Goal: Task Accomplishment & Management: Manage account settings

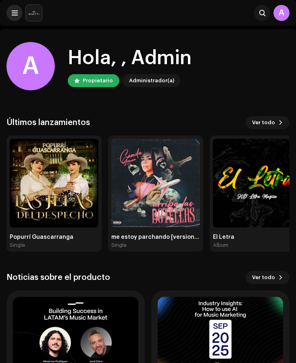
click at [16, 13] on span at bounding box center [15, 13] width 6 height 6
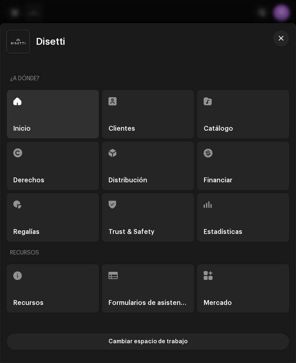
click at [31, 21] on div at bounding box center [148, 181] width 296 height 363
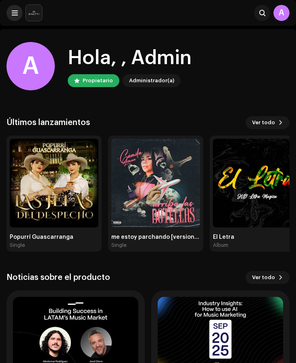
click at [12, 10] on span at bounding box center [15, 13] width 6 height 6
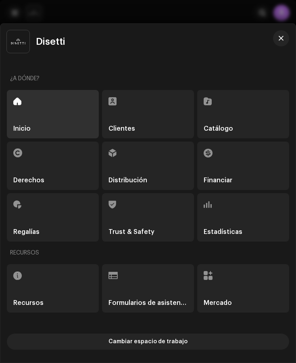
click at [59, 221] on div "Regalías" at bounding box center [53, 217] width 92 height 48
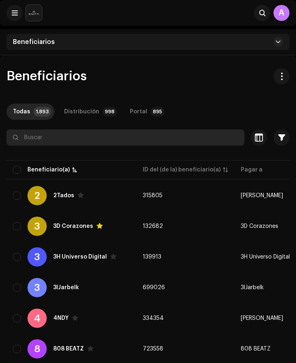
click at [33, 138] on input "text" at bounding box center [125, 138] width 238 height 16
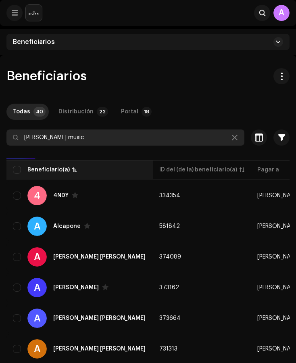
type input "[PERSON_NAME] music"
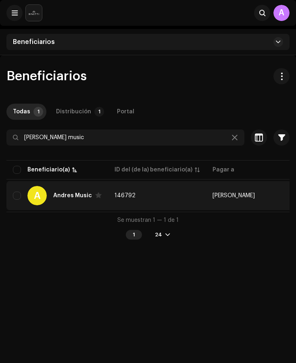
click at [88, 204] on div "A [PERSON_NAME] Music" at bounding box center [57, 195] width 89 height 19
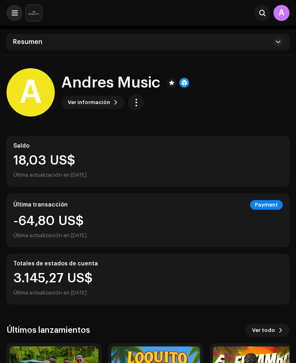
click at [15, 10] on span at bounding box center [15, 13] width 6 height 6
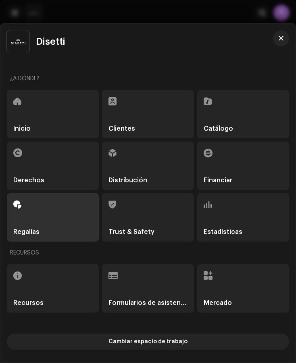
click at [176, 33] on div "Disetti" at bounding box center [140, 41] width 267 height 23
click at [284, 36] on button "button" at bounding box center [281, 38] width 16 height 16
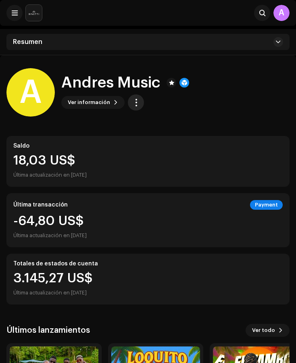
click at [132, 109] on button "button" at bounding box center [136, 102] width 16 height 16
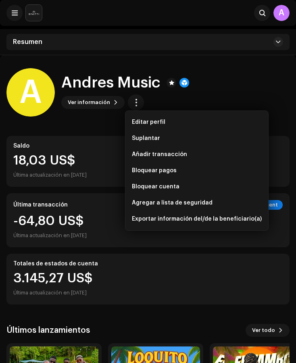
click at [206, 84] on div "A [PERSON_NAME] Music Ver información" at bounding box center [147, 92] width 283 height 48
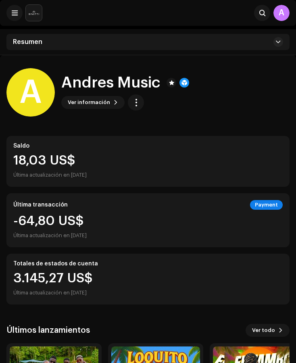
click at [218, 44] on div "Resumen" at bounding box center [147, 42] width 283 height 16
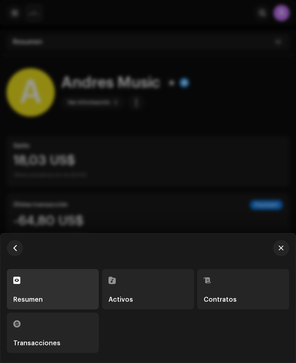
click at [235, 293] on div "Contratos" at bounding box center [243, 289] width 79 height 27
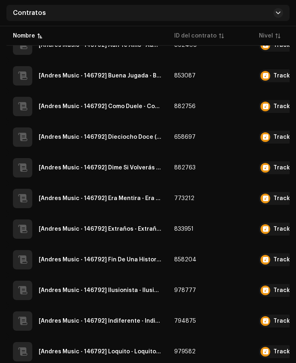
scroll to position [592, 0]
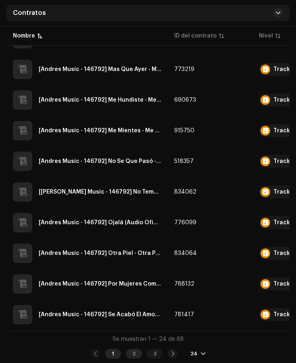
click at [139, 342] on div "2" at bounding box center [134, 354] width 16 height 10
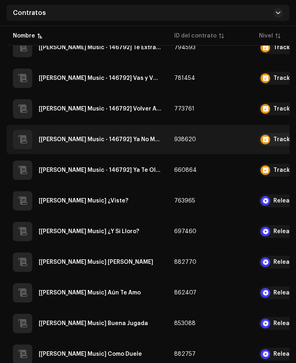
scroll to position [247, 0]
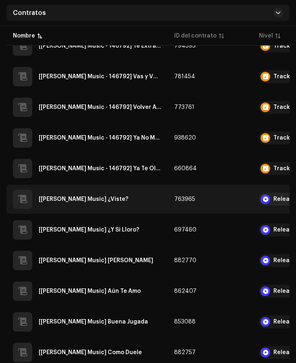
click at [119, 201] on div "[[PERSON_NAME] Music] ¿Viste?" at bounding box center [87, 199] width 149 height 19
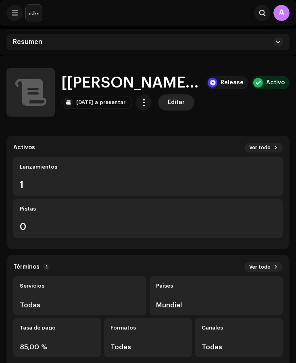
click at [181, 101] on span "Editar" at bounding box center [176, 102] width 17 height 16
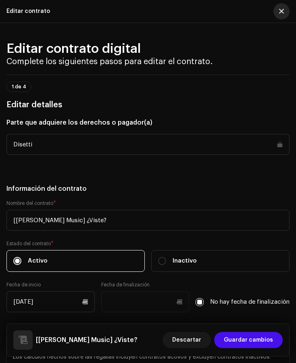
click at [284, 8] on span "button" at bounding box center [281, 11] width 5 height 6
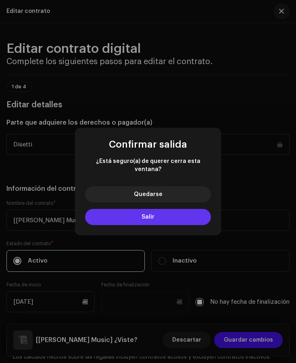
click at [164, 213] on button "Salir" at bounding box center [148, 217] width 126 height 16
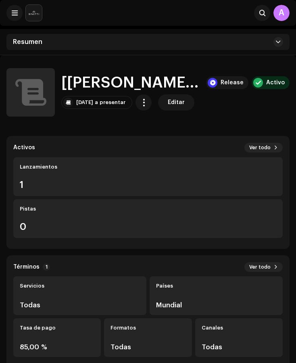
click at [283, 37] on div "Resumen" at bounding box center [147, 42] width 283 height 16
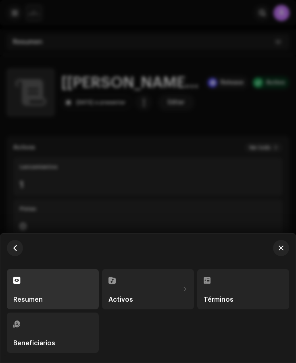
click at [201, 176] on div at bounding box center [148, 181] width 296 height 363
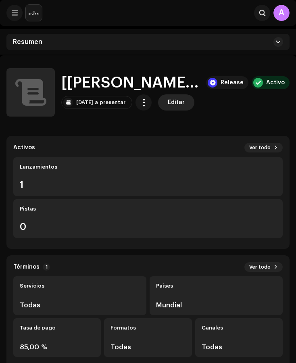
click at [195, 101] on button "Editar" at bounding box center [176, 102] width 36 height 16
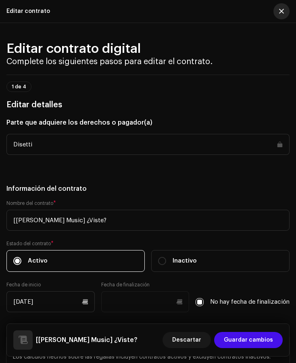
click at [286, 9] on button "button" at bounding box center [282, 11] width 16 height 16
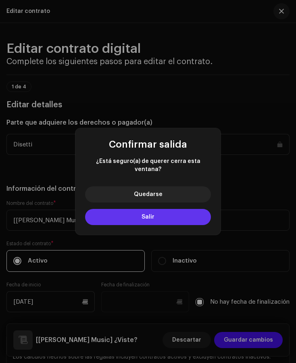
click at [163, 214] on button "Salir" at bounding box center [148, 217] width 126 height 16
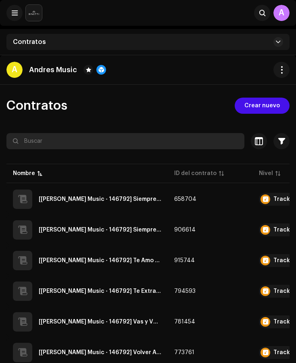
click at [44, 147] on input "text" at bounding box center [125, 141] width 238 height 16
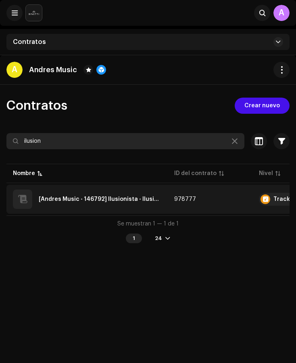
type input "ilusion"
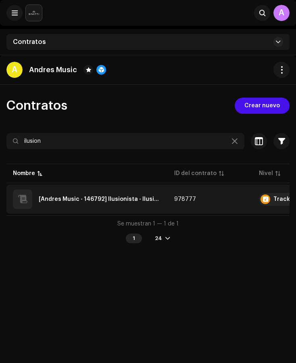
click at [207, 206] on td "978777" at bounding box center [210, 199] width 85 height 29
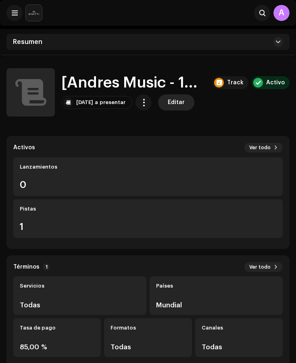
click at [185, 100] on span "Editar" at bounding box center [176, 102] width 17 height 16
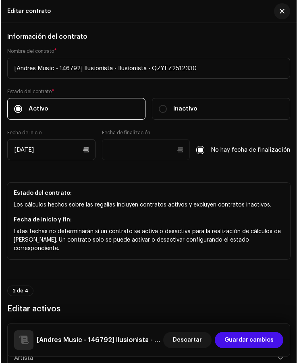
scroll to position [153, 0]
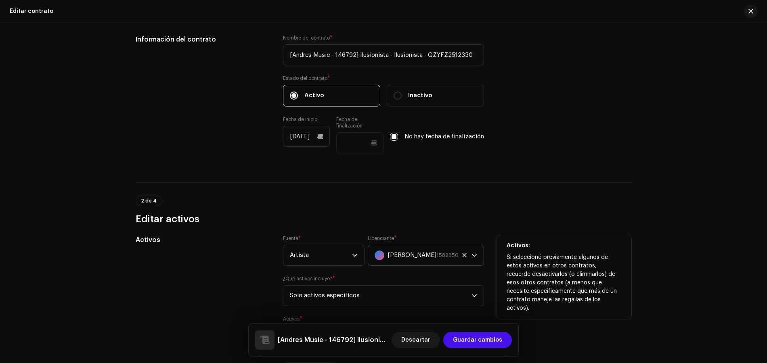
click at [296, 258] on span "[PERSON_NAME]" at bounding box center [411, 255] width 49 height 20
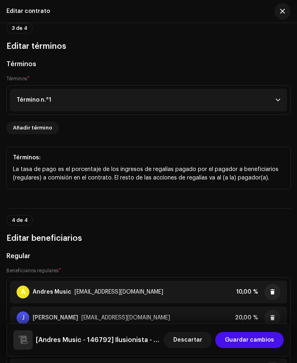
scroll to position [753, 0]
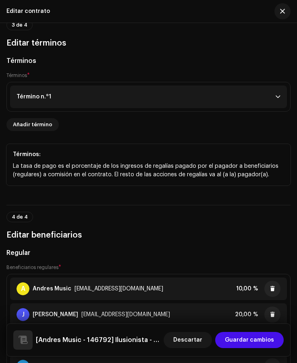
click at [38, 94] on div "Término n.°1" at bounding box center [34, 97] width 35 height 6
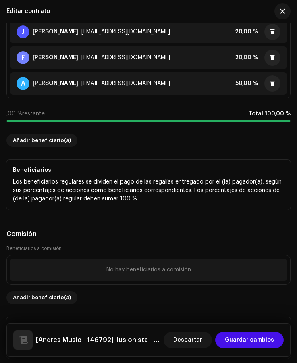
scroll to position [1290, 0]
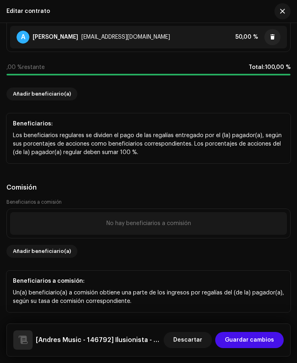
click at [65, 221] on div "No hay beneficiarios a comisión" at bounding box center [148, 223] width 277 height 23
click at [282, 13] on span "button" at bounding box center [283, 11] width 5 height 6
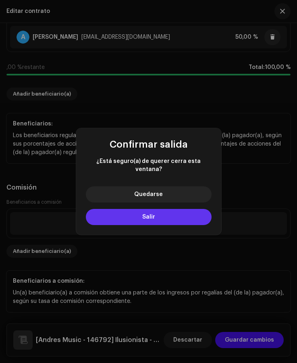
click at [138, 211] on button "Salir" at bounding box center [149, 217] width 126 height 16
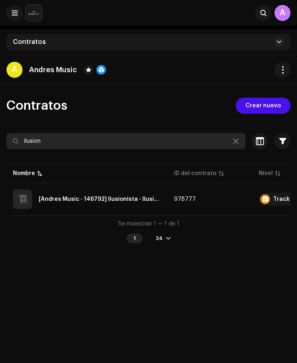
click at [66, 141] on input "ilusion" at bounding box center [125, 141] width 239 height 16
drag, startPoint x: 28, startPoint y: 140, endPoint x: 17, endPoint y: 138, distance: 11.4
click at [17, 138] on div "ilusion" at bounding box center [125, 141] width 239 height 16
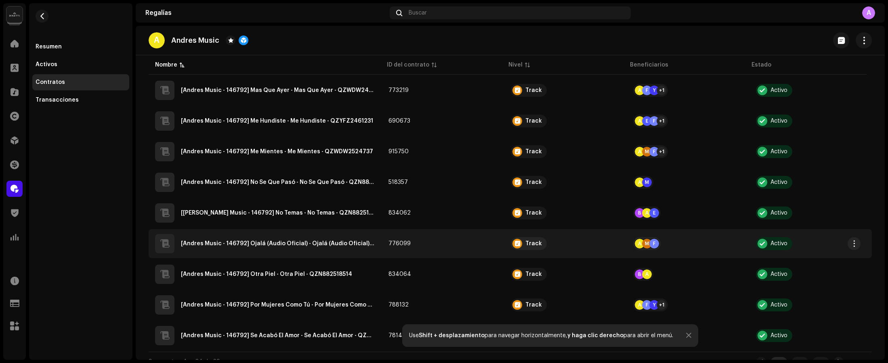
scroll to position [553, 0]
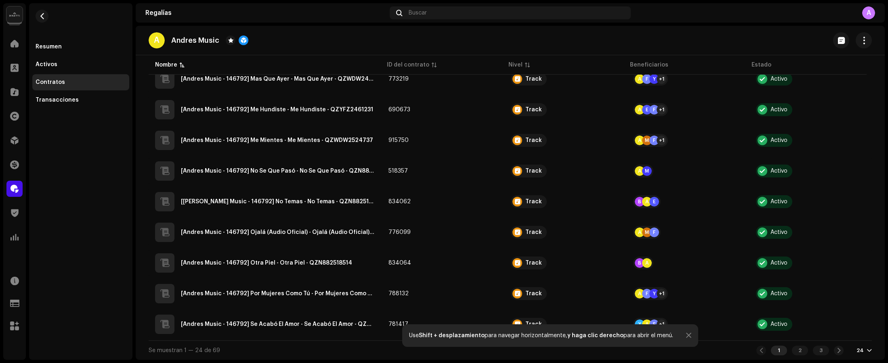
drag, startPoint x: 706, startPoint y: 354, endPoint x: 686, endPoint y: 346, distance: 21.7
click at [296, 342] on div "Se muestran 1 — 24 de 69 1 2 3 24" at bounding box center [510, 350] width 723 height 19
click at [296, 335] on div "Use Shift + desplazamiento para navegar horizontalmente, y haga clic derecho pa…" at bounding box center [550, 336] width 296 height 23
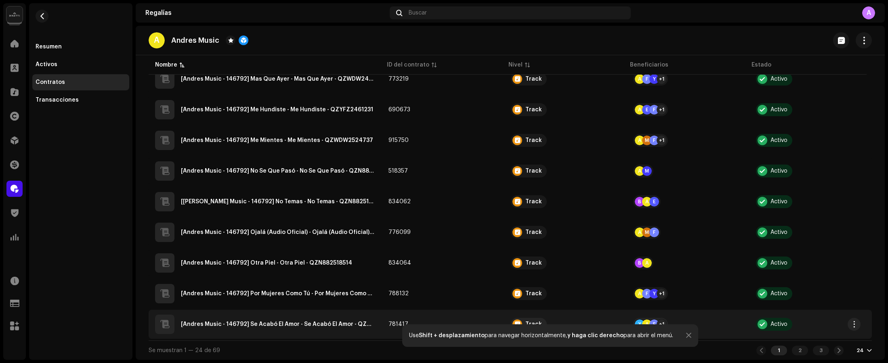
drag, startPoint x: 682, startPoint y: 336, endPoint x: 696, endPoint y: 338, distance: 14.7
click at [296, 336] on div at bounding box center [688, 336] width 5 height 6
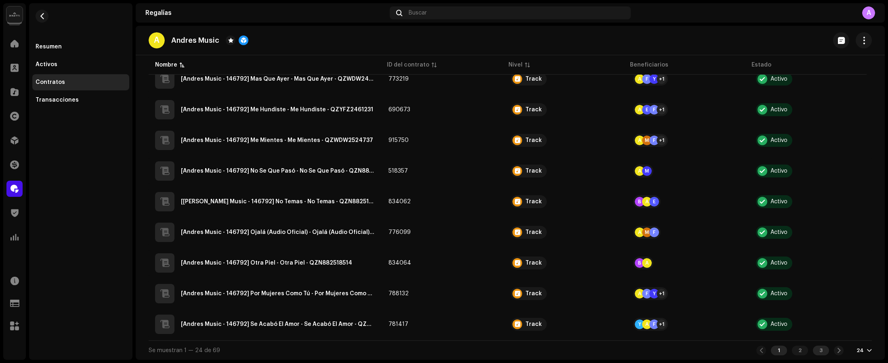
click at [296, 342] on div "3" at bounding box center [820, 351] width 16 height 10
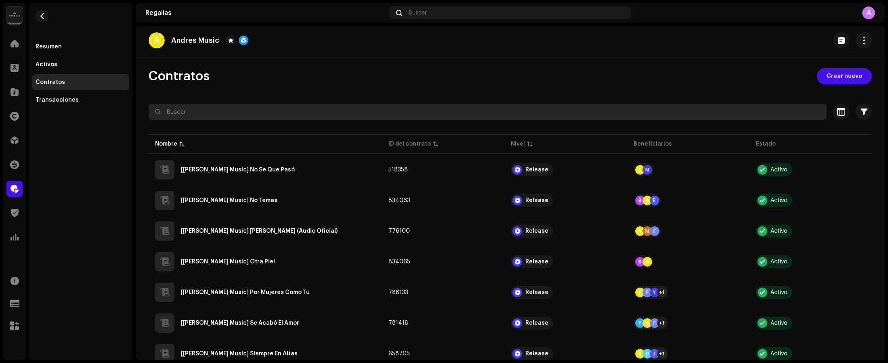
click at [214, 109] on input "text" at bounding box center [488, 112] width 678 height 16
type input "otra piel"
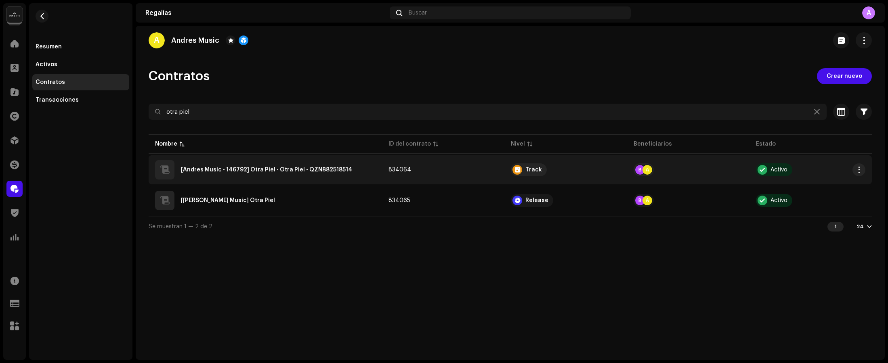
click at [296, 174] on div "[Andres Music - 146792] Otra Piel - Otra Piel - QZN882518514" at bounding box center [265, 169] width 220 height 19
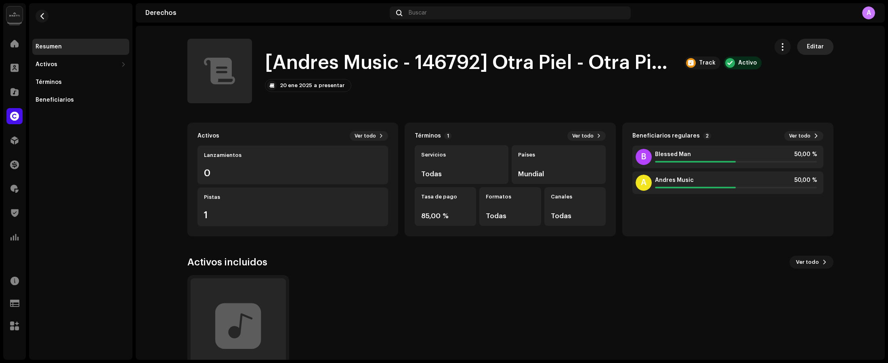
click at [296, 49] on button "Editar" at bounding box center [815, 47] width 36 height 16
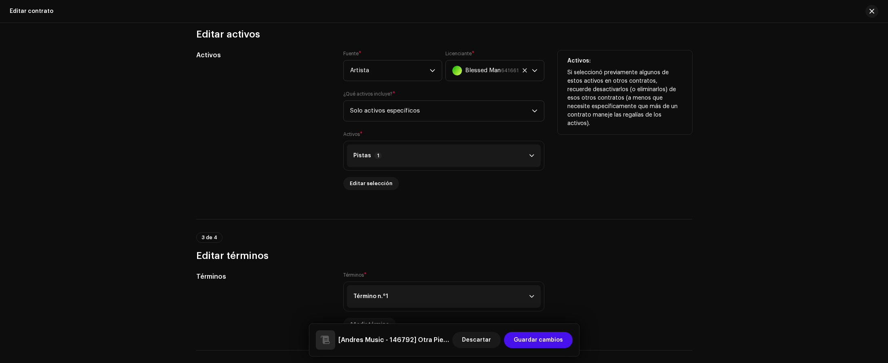
scroll to position [492, 0]
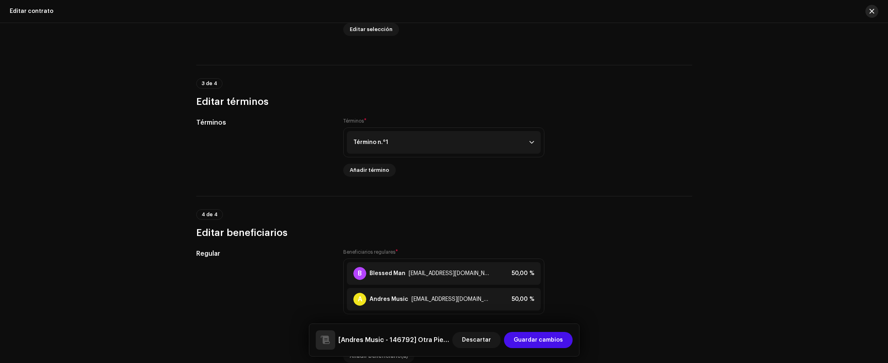
click at [296, 13] on span "button" at bounding box center [871, 11] width 5 height 6
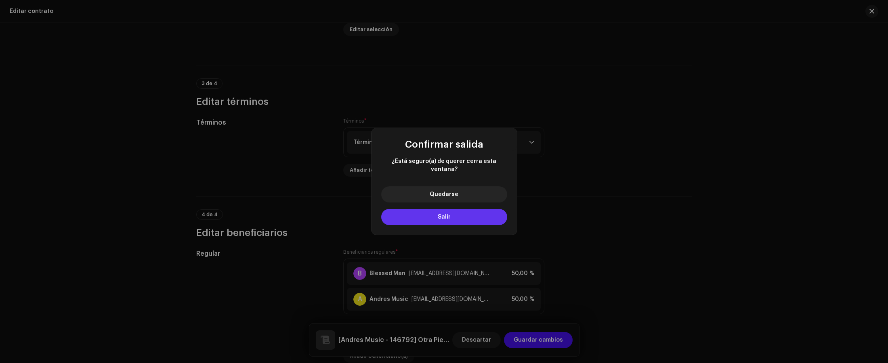
click at [296, 214] on button "Salir" at bounding box center [444, 217] width 126 height 16
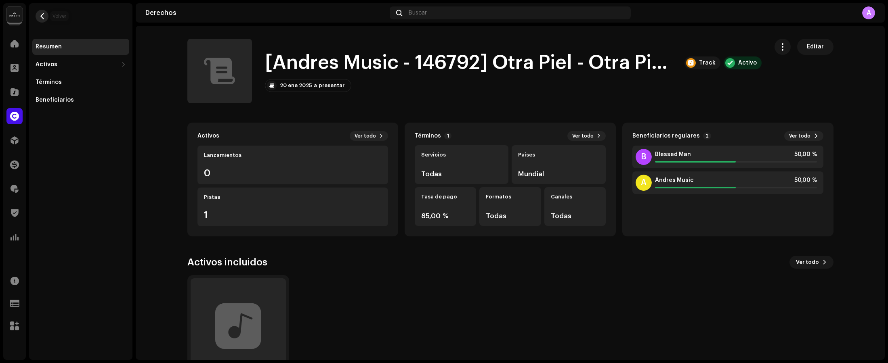
click at [42, 18] on span "button" at bounding box center [42, 16] width 6 height 6
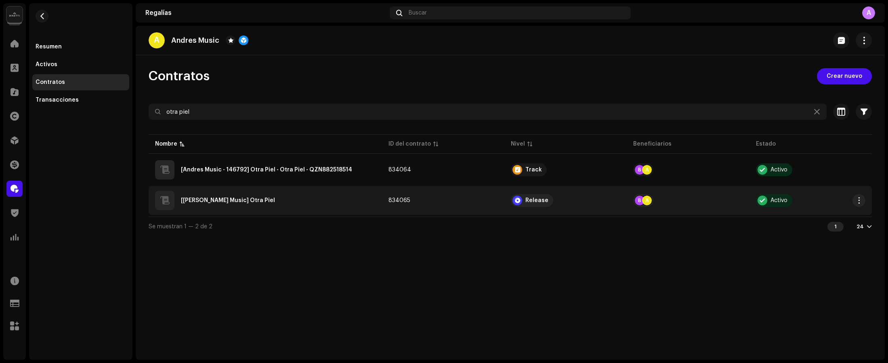
click at [275, 205] on div "[[PERSON_NAME] Music] Otra Piel" at bounding box center [265, 200] width 220 height 19
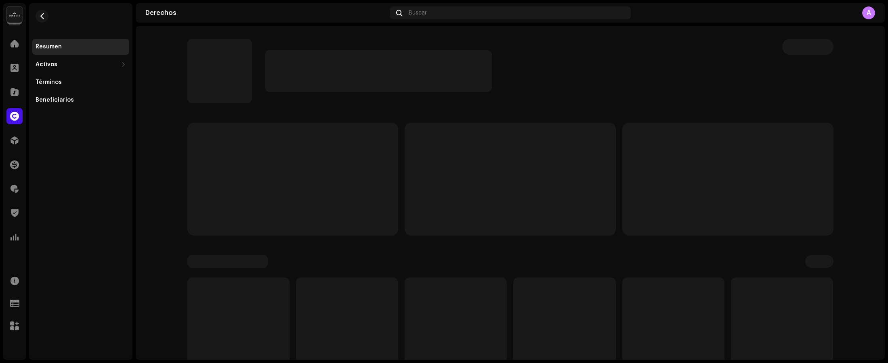
scroll to position [1, 0]
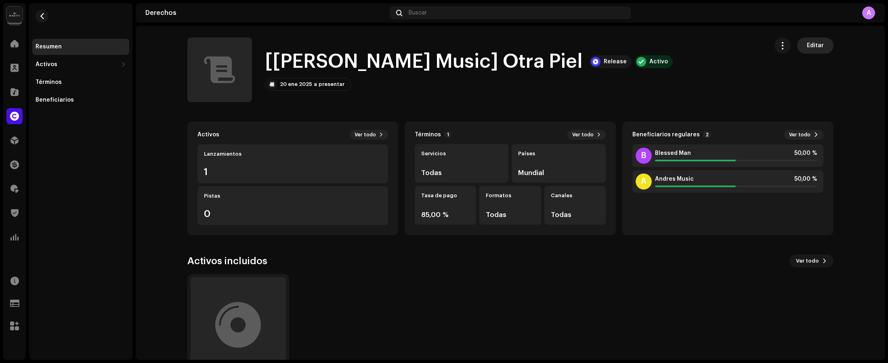
click at [296, 44] on span "Editar" at bounding box center [814, 46] width 17 height 16
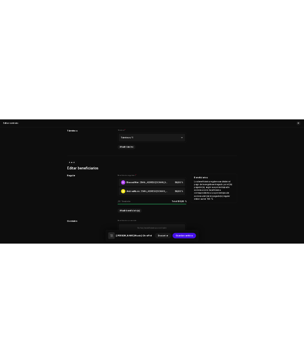
scroll to position [628, 0]
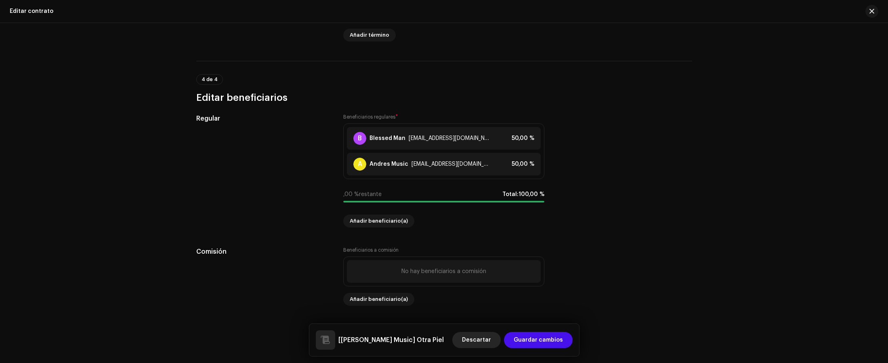
click at [296, 338] on span "Descartar" at bounding box center [476, 340] width 29 height 16
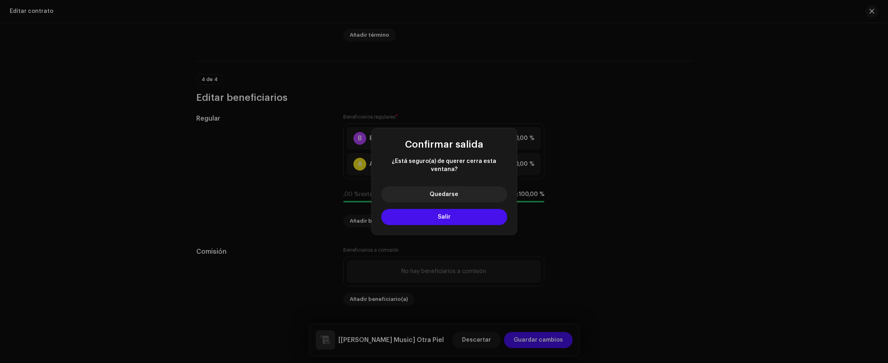
drag, startPoint x: 448, startPoint y: 209, endPoint x: 406, endPoint y: 170, distance: 57.4
click at [296, 209] on button "Salir" at bounding box center [444, 217] width 126 height 16
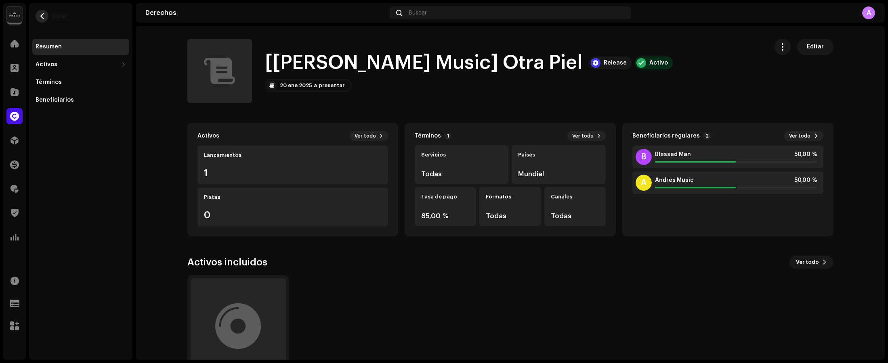
click at [42, 15] on span "button" at bounding box center [42, 16] width 6 height 6
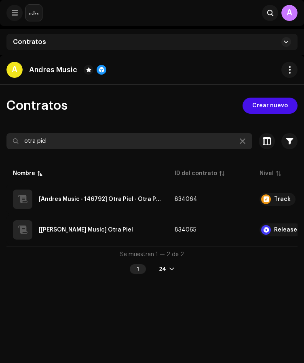
drag, startPoint x: 78, startPoint y: 143, endPoint x: -19, endPoint y: 132, distance: 97.9
click at [0, 132] on html "Disetti Inicio Clientes Catálogo Derechos Distribución Financiar Regalías Trust…" at bounding box center [152, 181] width 304 height 363
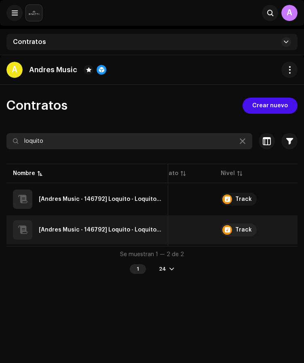
scroll to position [0, 37]
type input "loquito"
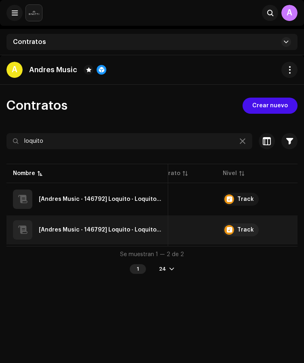
click at [130, 229] on QZWDW2595812"] "[Andres Music - 146792] Loquito - Loquito - QZWDW2595812" at bounding box center [100, 230] width 123 height 6
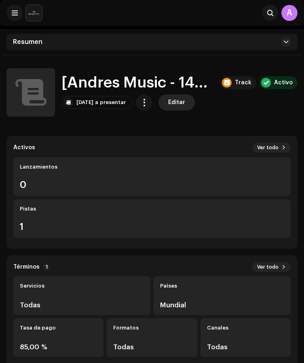
click at [185, 105] on span "Editar" at bounding box center [176, 102] width 17 height 16
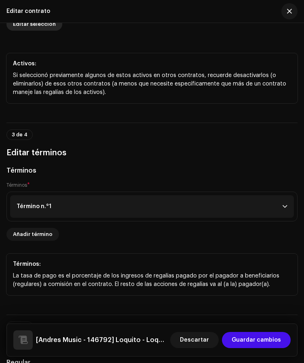
scroll to position [643, 0]
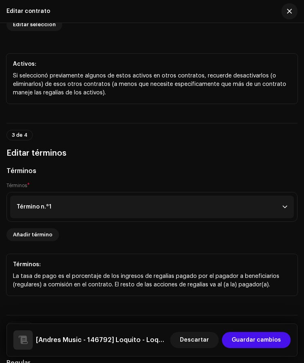
click at [68, 203] on p-accordion-header "Término n.°1" at bounding box center [151, 207] width 283 height 23
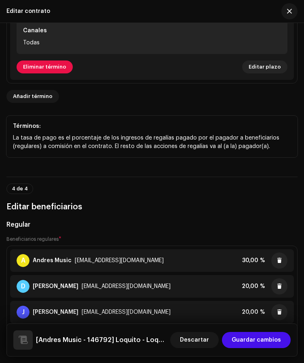
scroll to position [943, 0]
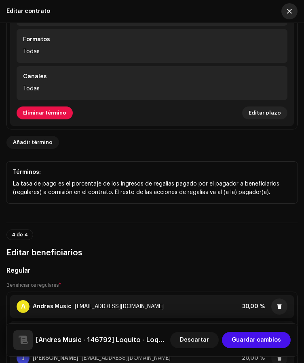
click at [289, 11] on span "button" at bounding box center [289, 11] width 5 height 6
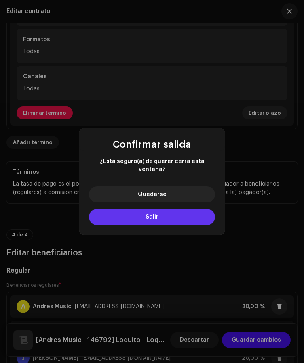
click at [191, 209] on button "Salir" at bounding box center [152, 217] width 126 height 16
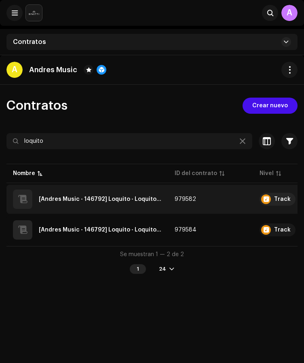
click at [124, 209] on td "[Andres Music - 146792] Loquito - Loquito - QZWDW2462357" at bounding box center [86, 199] width 161 height 29
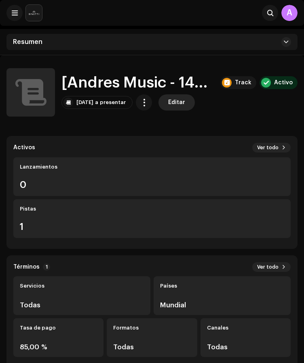
click at [183, 104] on span "Editar" at bounding box center [176, 102] width 17 height 16
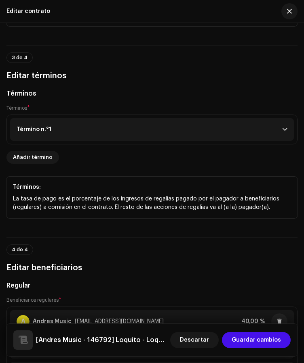
scroll to position [737, 0]
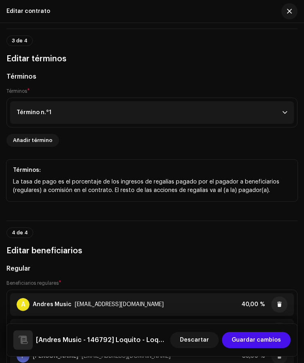
click at [51, 105] on p-accordion-header "Término n.°1" at bounding box center [151, 112] width 283 height 23
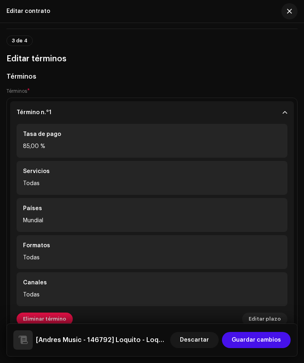
click at [61, 105] on p-accordion-header "Término n.°1" at bounding box center [151, 112] width 283 height 23
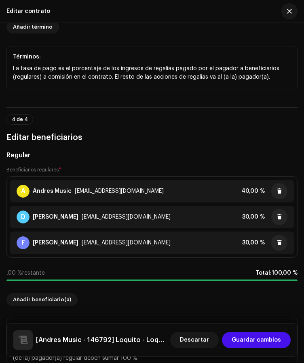
scroll to position [853, 0]
